Goal: Information Seeking & Learning: Learn about a topic

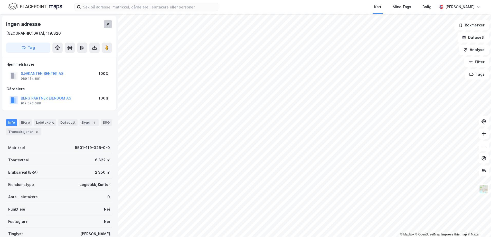
click at [106, 21] on button at bounding box center [108, 24] width 8 height 8
